Goal: Check status: Check status

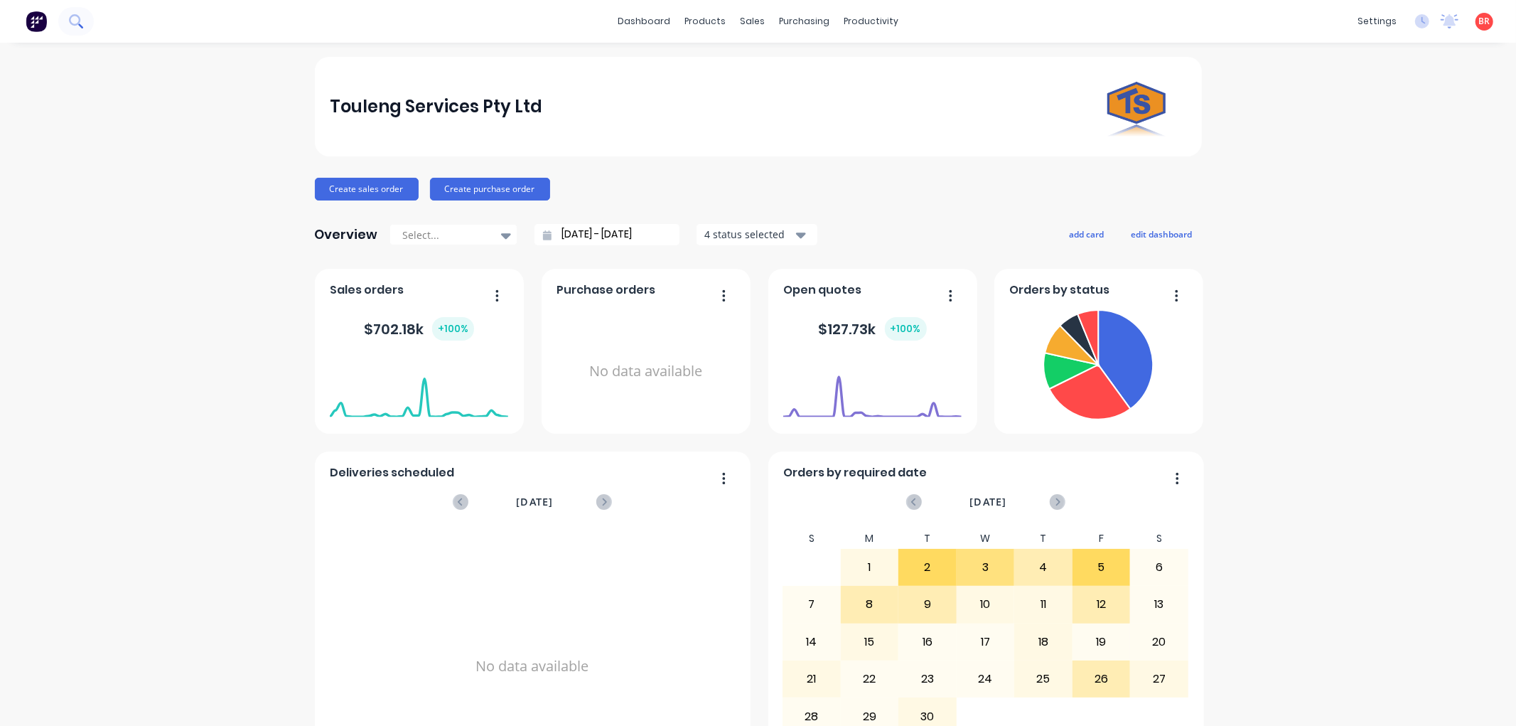
click at [72, 20] on icon at bounding box center [76, 21] width 14 height 14
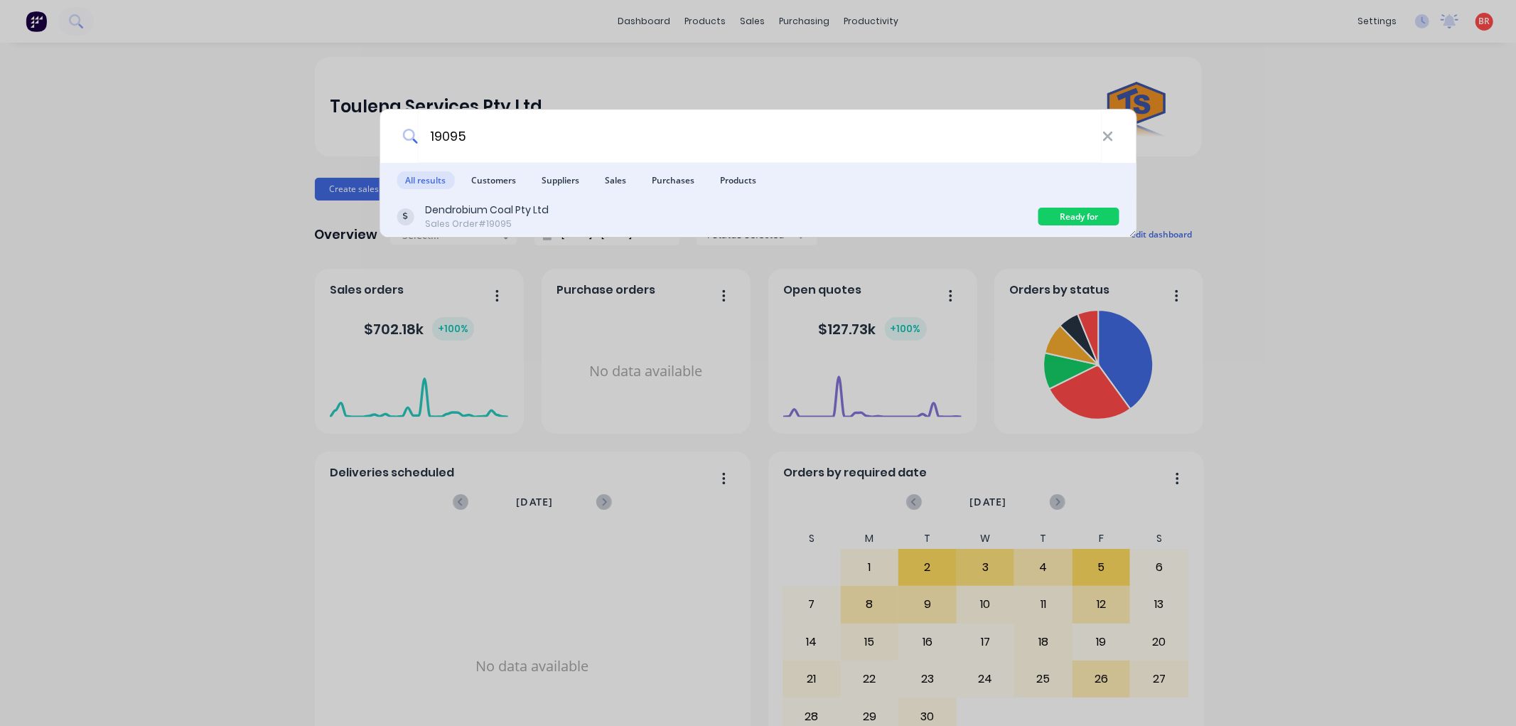
type input "19095"
click at [949, 225] on div "Dendrobium Coal Pty Ltd Sales Order #19095" at bounding box center [718, 217] width 642 height 28
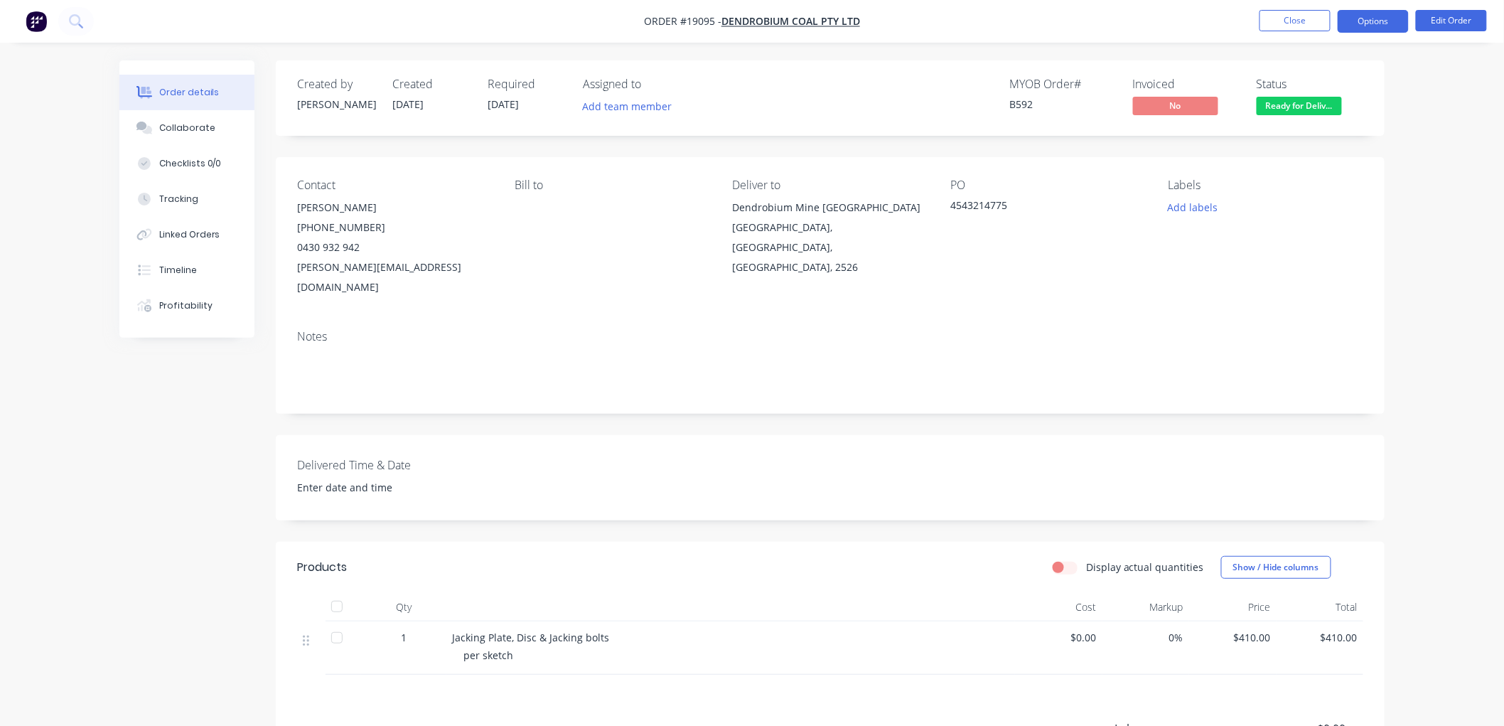
click at [1360, 23] on button "Options" at bounding box center [1372, 21] width 71 height 23
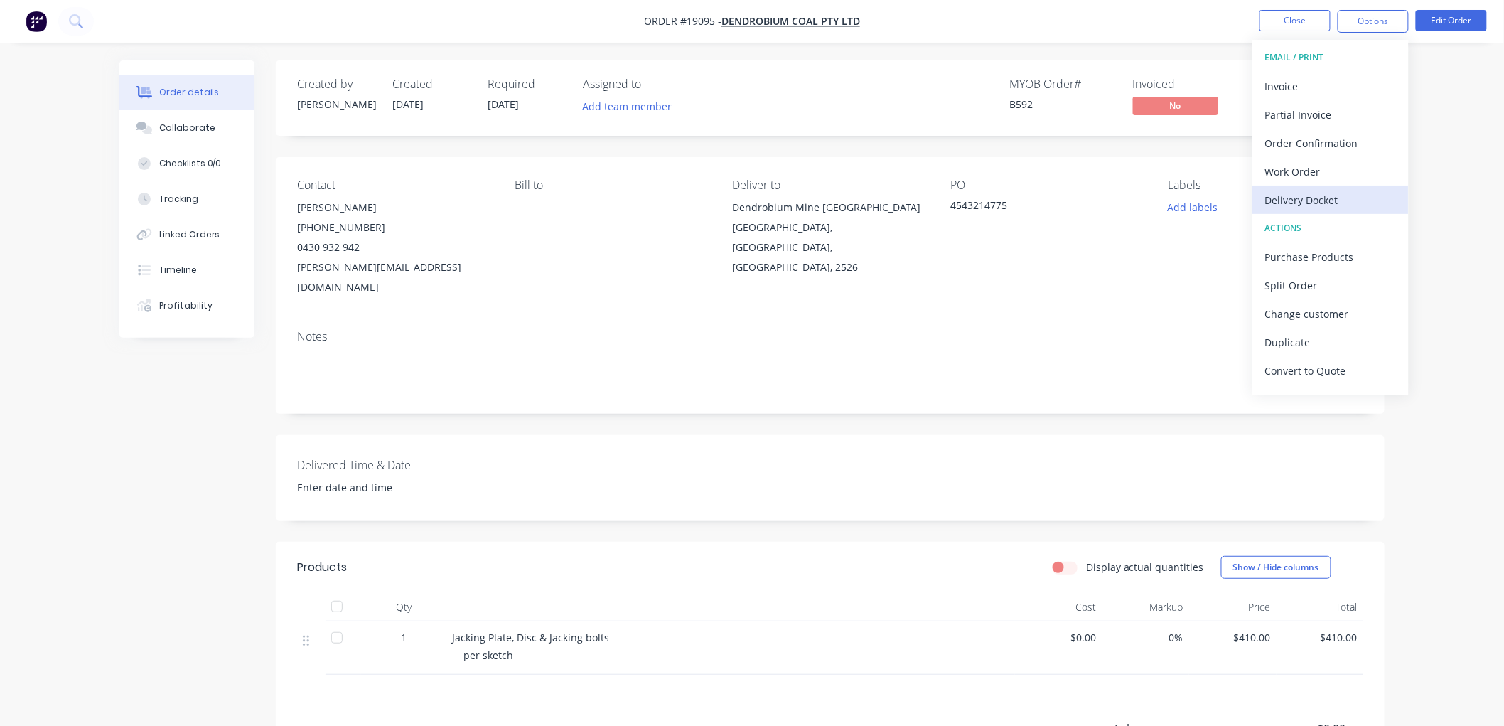
click at [1310, 190] on div "Delivery Docket" at bounding box center [1330, 200] width 131 height 21
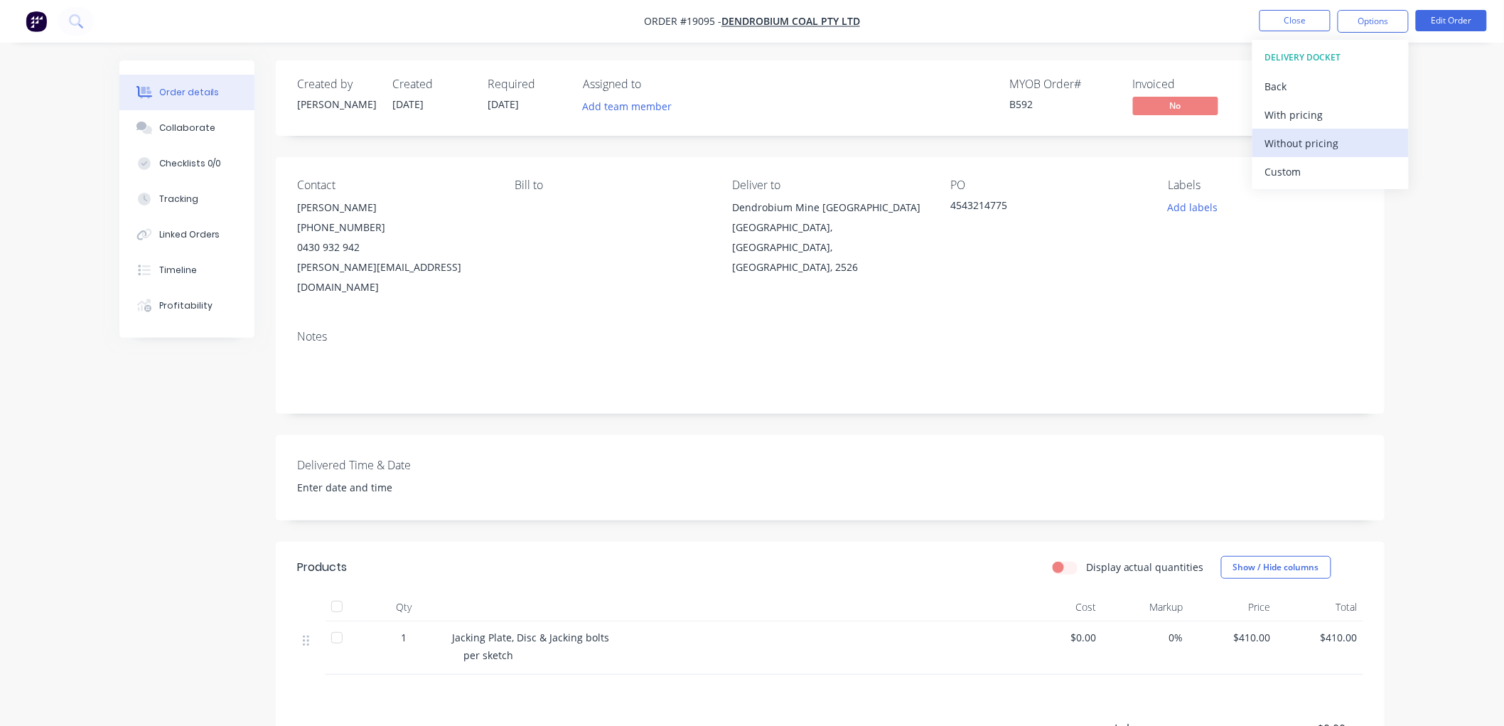
click at [1302, 146] on div "Without pricing" at bounding box center [1330, 143] width 131 height 21
click at [1453, 166] on div "Order details Collaborate Checklists 0/0 Tracking Linked Orders Timeline Profit…" at bounding box center [752, 463] width 1504 height 927
click at [1275, 23] on button "Close" at bounding box center [1294, 20] width 71 height 21
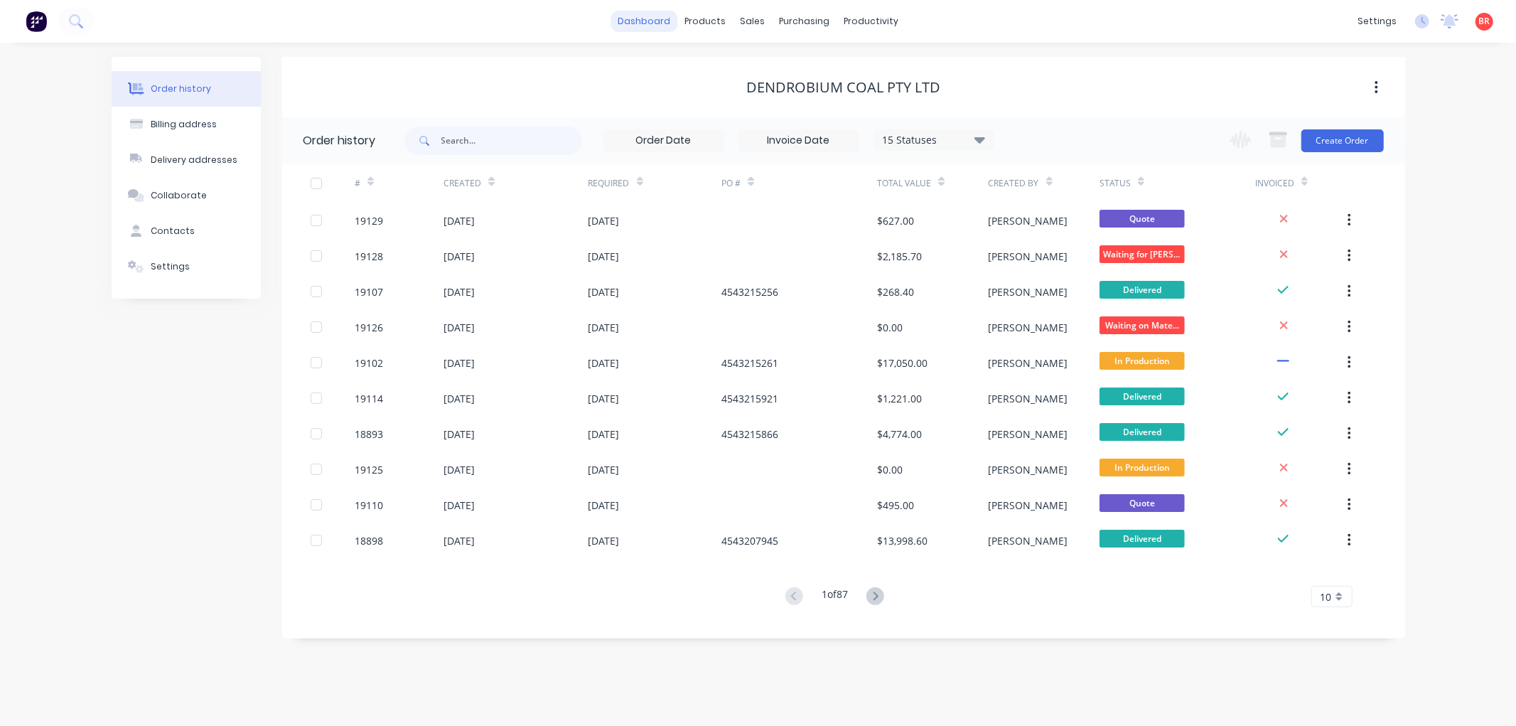
click at [656, 22] on link "dashboard" at bounding box center [643, 21] width 67 height 21
